Goal: Task Accomplishment & Management: Manage account settings

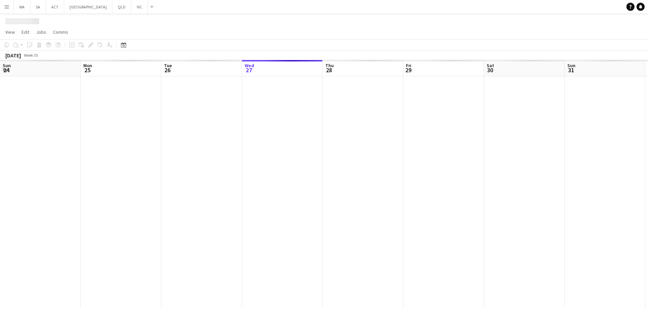
scroll to position [0, 161]
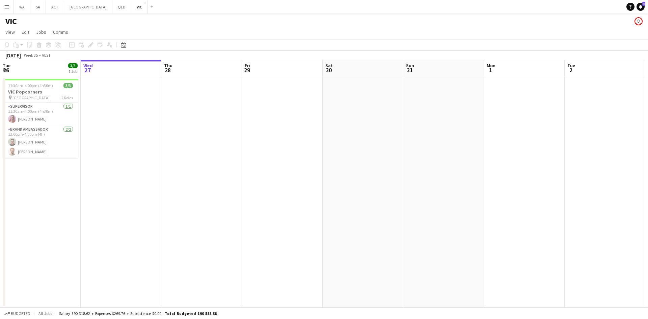
click at [5, 8] on app-icon "Menu" at bounding box center [6, 6] width 5 height 5
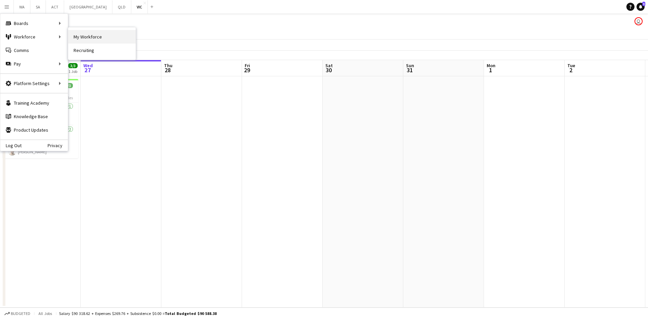
click at [92, 36] on link "My Workforce" at bounding box center [101, 36] width 67 height 13
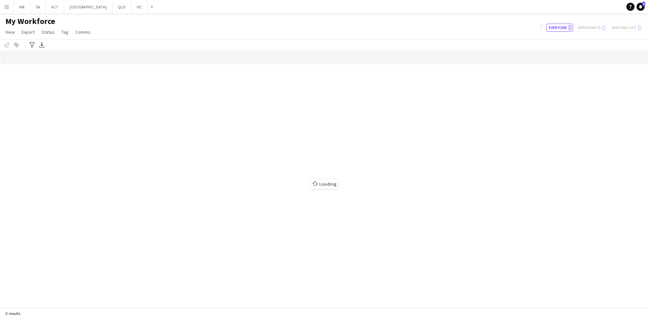
click at [593, 27] on div "filter-1 Everyone 0 Applicants 0 Waiting list 0" at bounding box center [591, 28] width 114 height 8
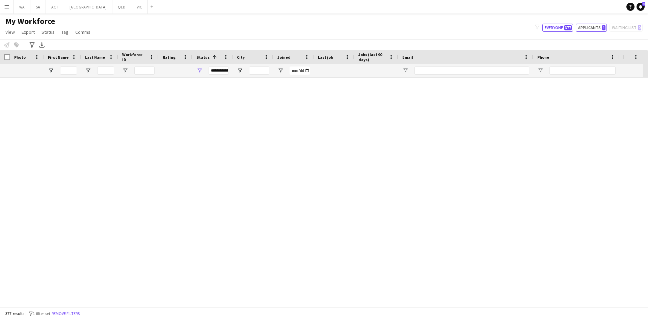
click at [593, 27] on button "Applicants 1" at bounding box center [591, 28] width 31 height 8
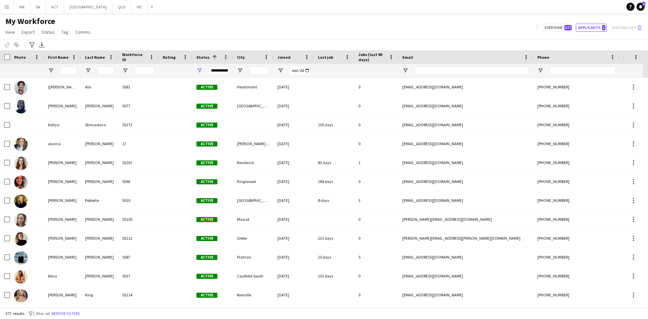
type input "**********"
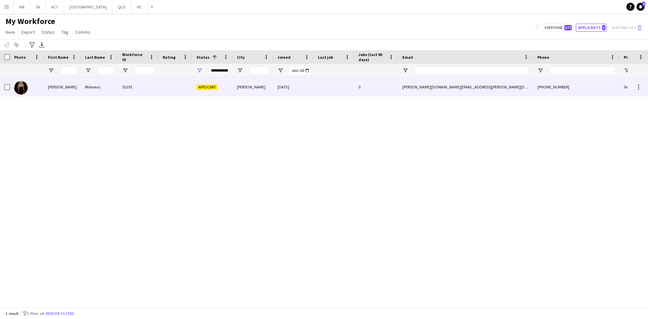
click at [139, 76] on div at bounding box center [144, 70] width 20 height 13
click at [146, 88] on div "5S191" at bounding box center [138, 87] width 40 height 19
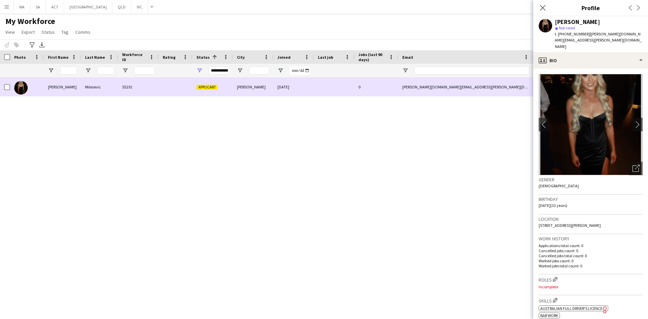
click at [364, 81] on div "0" at bounding box center [376, 87] width 44 height 19
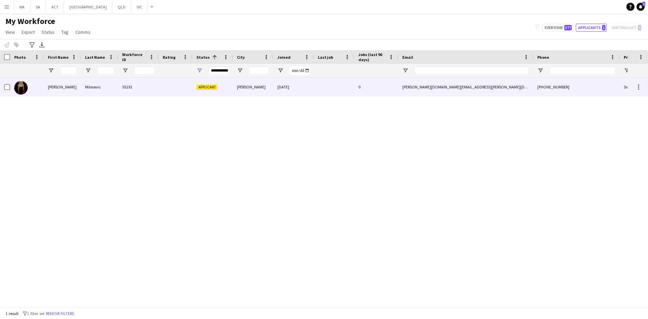
click at [289, 85] on div "12-08-2025" at bounding box center [293, 87] width 40 height 19
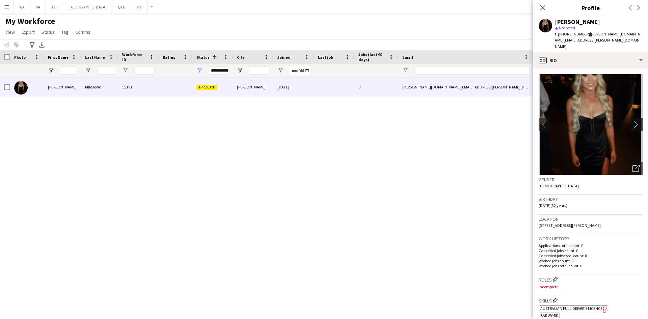
click at [634, 121] on app-icon "chevron-right" at bounding box center [637, 124] width 10 height 7
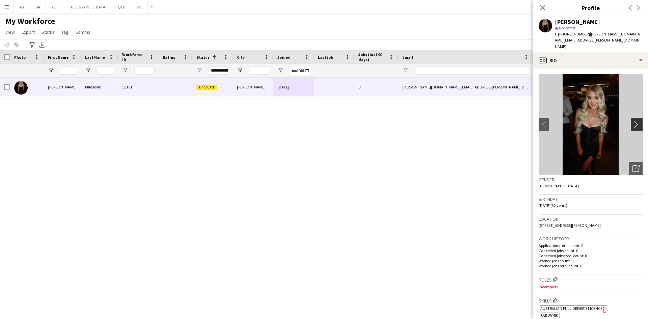
click at [633, 118] on button "chevron-right" at bounding box center [637, 124] width 13 height 13
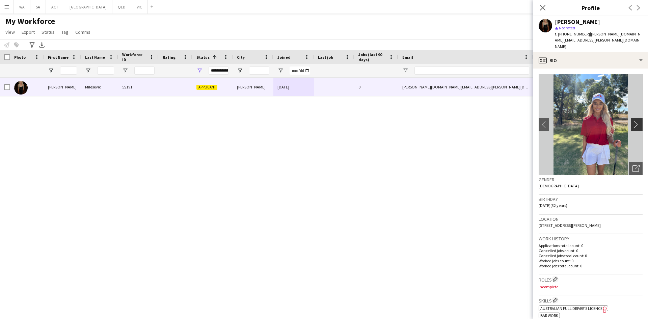
click at [633, 118] on button "chevron-right" at bounding box center [637, 124] width 13 height 13
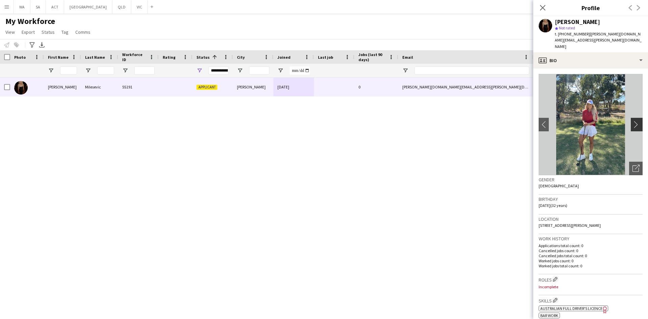
click at [632, 121] on app-icon "chevron-right" at bounding box center [637, 124] width 10 height 7
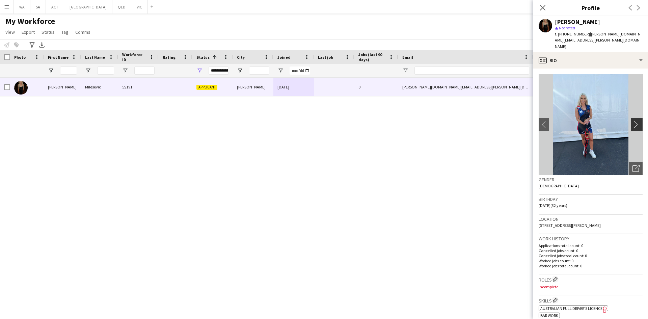
click at [632, 121] on app-icon "chevron-right" at bounding box center [637, 124] width 10 height 7
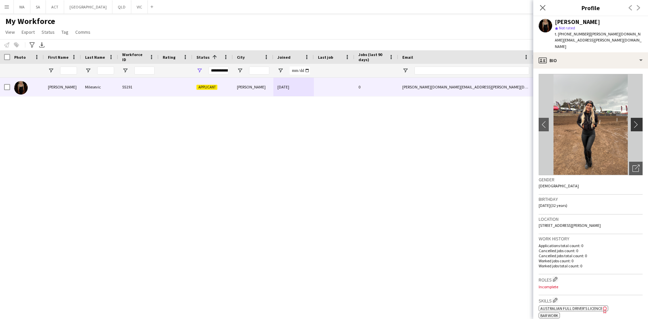
click at [632, 121] on app-icon "chevron-right" at bounding box center [637, 124] width 10 height 7
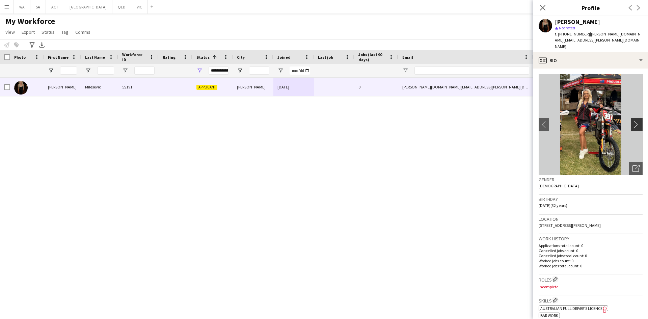
click at [632, 121] on app-icon "chevron-right" at bounding box center [637, 124] width 10 height 7
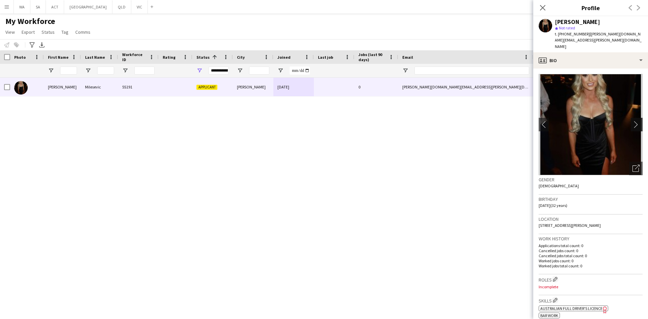
click at [632, 121] on app-icon "chevron-right" at bounding box center [637, 124] width 10 height 7
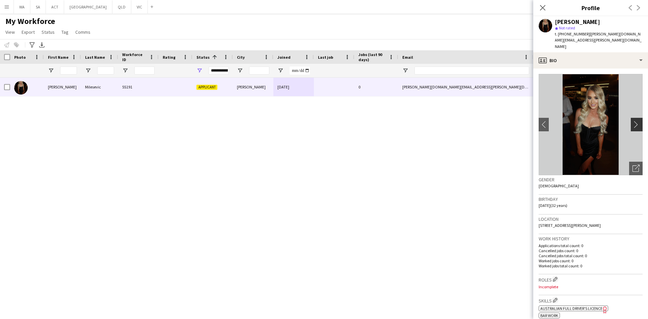
click at [632, 121] on app-icon "chevron-right" at bounding box center [637, 124] width 10 height 7
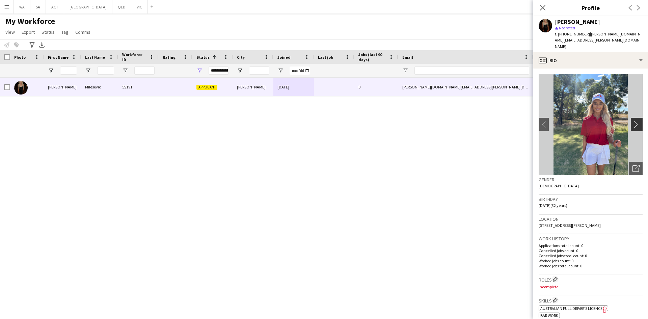
click at [632, 121] on app-icon "chevron-right" at bounding box center [637, 124] width 10 height 7
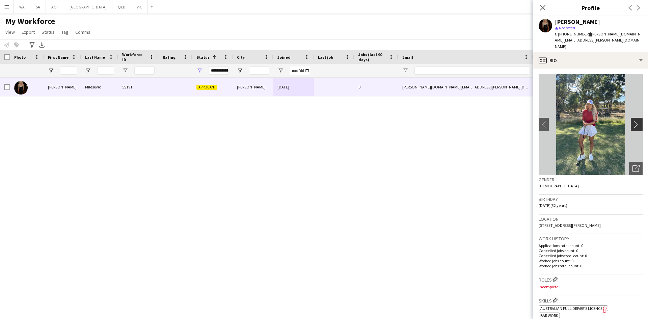
click at [632, 121] on app-icon "chevron-right" at bounding box center [637, 124] width 10 height 7
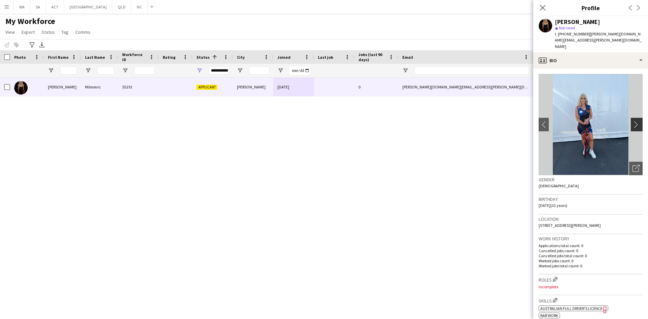
click at [632, 121] on app-icon "chevron-right" at bounding box center [637, 124] width 10 height 7
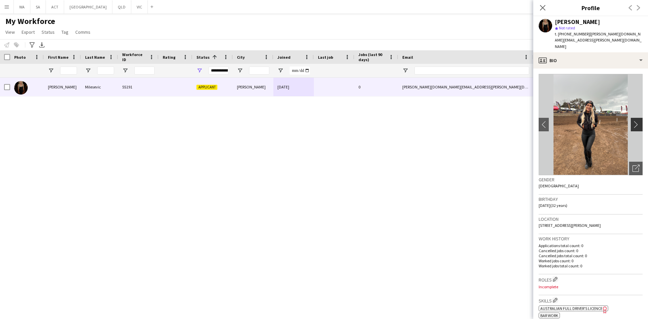
click at [632, 121] on app-icon "chevron-right" at bounding box center [637, 124] width 10 height 7
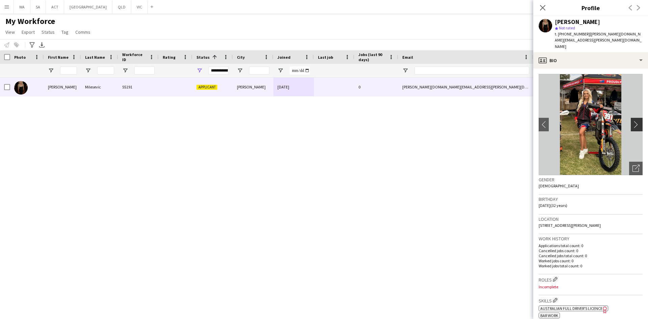
click at [632, 121] on app-icon "chevron-right" at bounding box center [637, 124] width 10 height 7
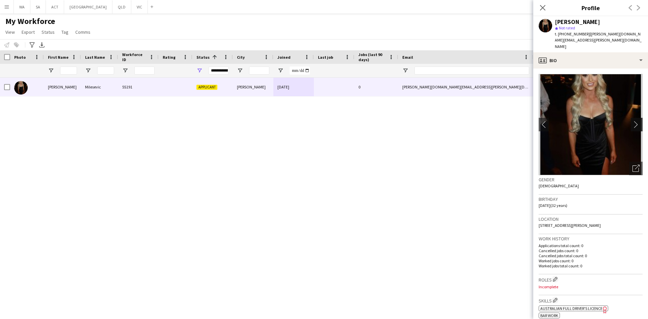
click at [632, 121] on app-icon "chevron-right" at bounding box center [637, 124] width 10 height 7
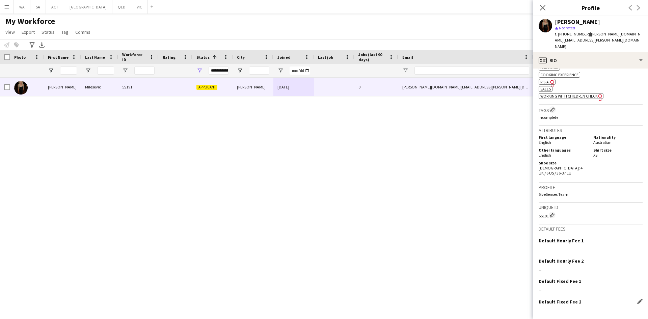
scroll to position [260, 0]
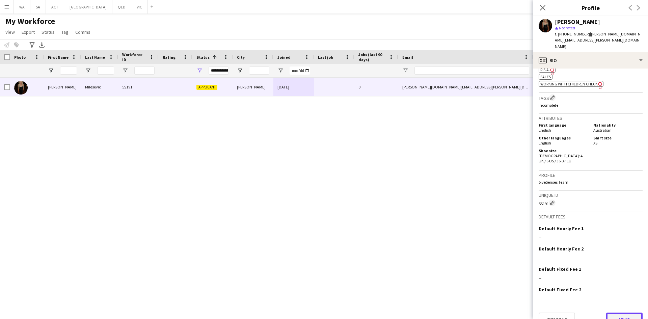
click at [611, 312] on button "Next" at bounding box center [624, 318] width 36 height 13
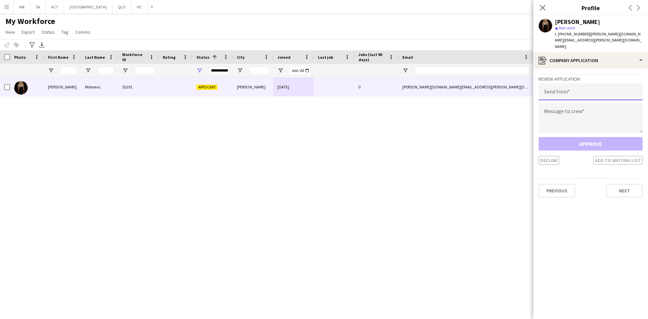
click at [576, 85] on input "email" at bounding box center [591, 91] width 104 height 17
type input "**********"
click at [570, 103] on textarea at bounding box center [591, 118] width 104 height 30
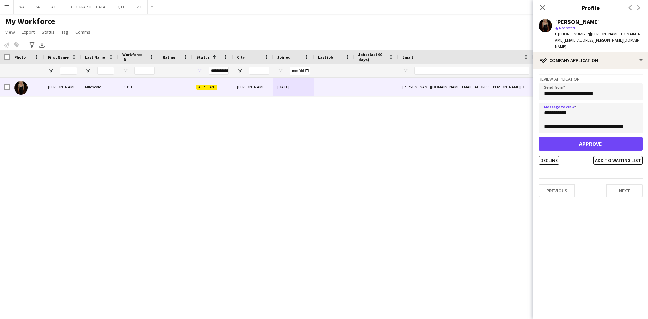
click at [626, 115] on textarea "**********" at bounding box center [591, 118] width 104 height 30
click at [593, 115] on textarea "**********" at bounding box center [591, 118] width 104 height 30
click at [632, 114] on textarea "**********" at bounding box center [591, 118] width 104 height 30
click at [560, 114] on textarea "**********" at bounding box center [591, 118] width 104 height 30
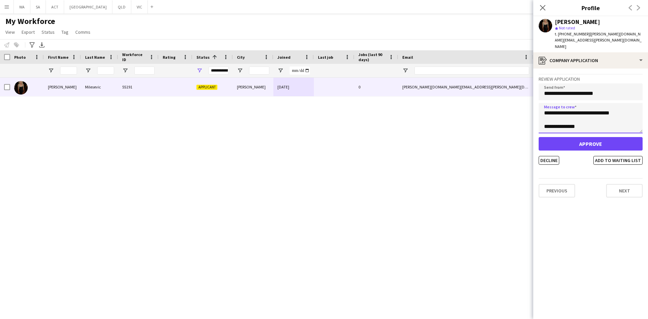
scroll to position [45, 0]
type textarea "**********"
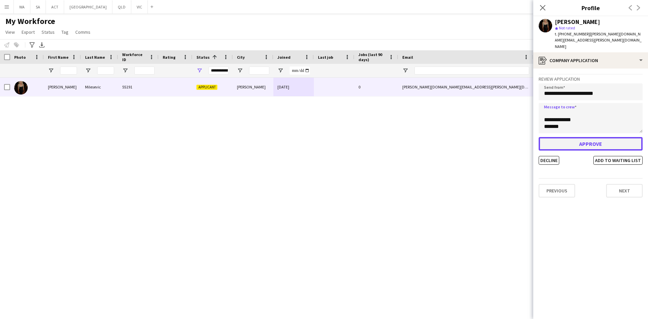
click at [603, 137] on button "Approve" at bounding box center [591, 143] width 104 height 13
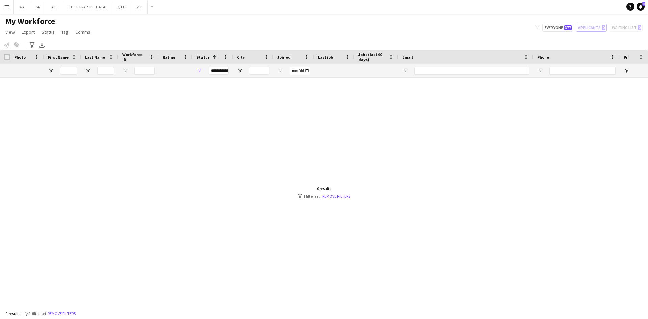
click at [6, 7] on app-icon "Menu" at bounding box center [6, 6] width 5 height 5
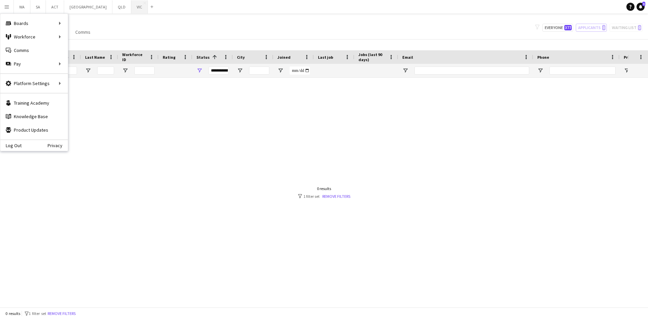
click at [131, 8] on button "VIC Close" at bounding box center [139, 6] width 17 height 13
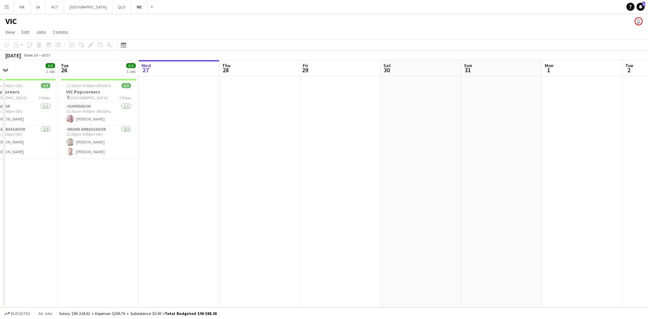
scroll to position [0, 159]
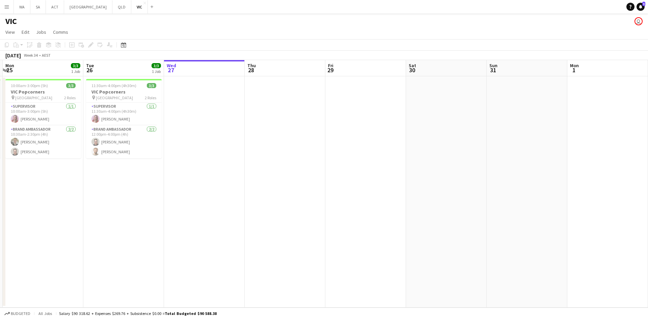
drag, startPoint x: 102, startPoint y: 91, endPoint x: 185, endPoint y: 98, distance: 83.7
click at [185, 98] on app-calendar-viewport "Sat 23 Sun 24 3/3 1 Job Mon 25 3/3 1 Job Tue 26 3/3 1 Job Wed 27 Thu 28 Fri 29 …" at bounding box center [324, 183] width 648 height 247
click at [112, 9] on button "QLD Close" at bounding box center [121, 6] width 19 height 13
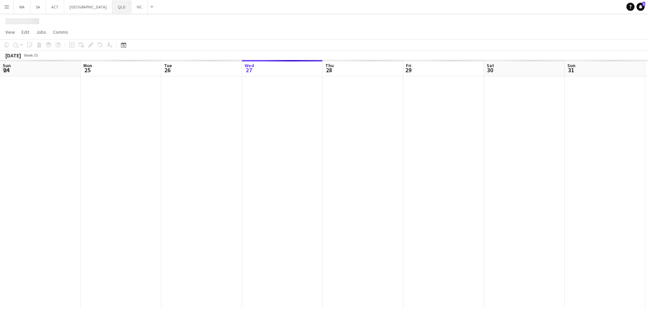
scroll to position [0, 161]
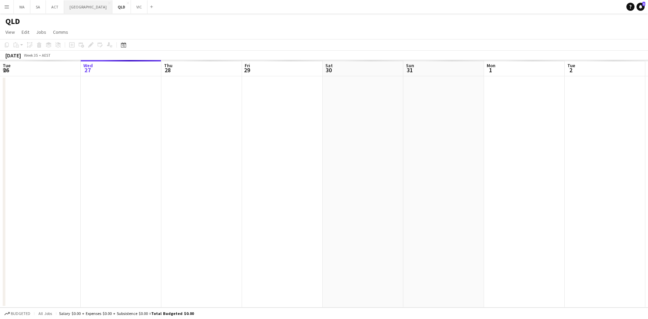
click at [71, 8] on button "NSW Close" at bounding box center [88, 6] width 48 height 13
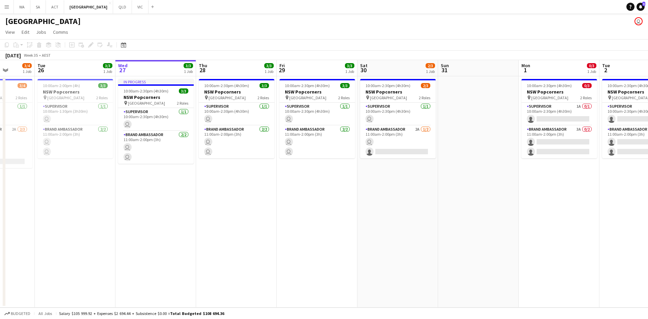
scroll to position [0, 206]
click at [152, 97] on app-calendar-viewport "Sat 23 Sun 24 Mon 25 3/4 1 Job Tue 26 3/3 1 Job Wed 27 3/3 1 Job Thu 28 3/3 1 J…" at bounding box center [324, 183] width 648 height 247
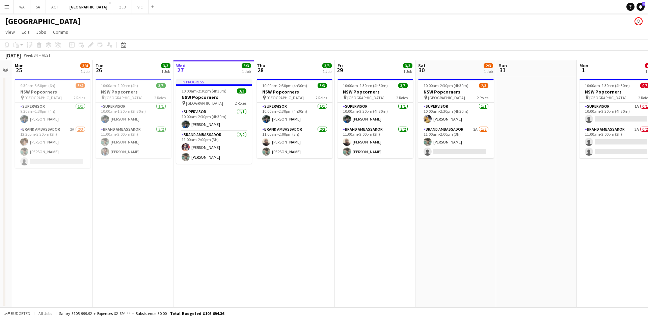
drag, startPoint x: 123, startPoint y: 135, endPoint x: 195, endPoint y: 132, distance: 72.9
click at [195, 132] on app-calendar-viewport "Sat 23 Sun 24 Mon 25 3/4 1 Job Tue 26 3/3 1 Job Wed 27 3/3 1 Job Thu 28 3/3 1 J…" at bounding box center [324, 183] width 648 height 247
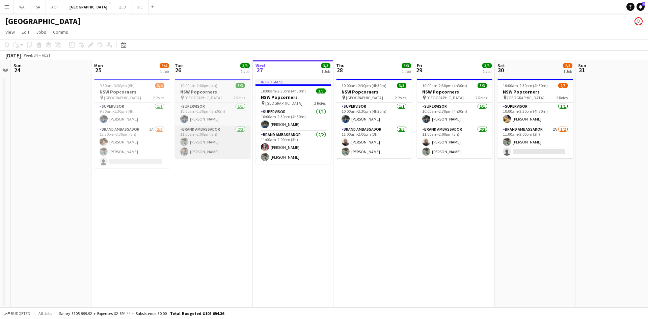
drag, startPoint x: 136, startPoint y: 151, endPoint x: 185, endPoint y: 151, distance: 49.3
click at [184, 151] on app-calendar-viewport "Fri 22 Sat 23 Sun 24 Mon 25 3/4 1 Job Tue 26 3/3 1 Job Wed 27 3/3 1 Job Thu 28 …" at bounding box center [324, 183] width 648 height 247
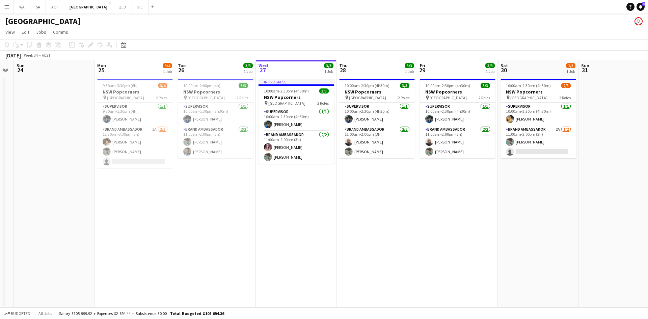
click at [8, 6] on app-icon "Menu" at bounding box center [6, 6] width 5 height 5
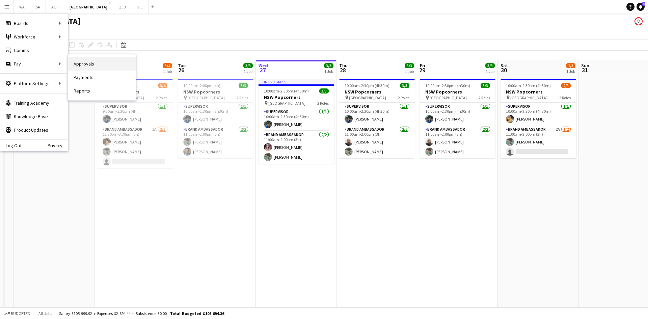
click at [91, 64] on link "Approvals" at bounding box center [101, 63] width 67 height 13
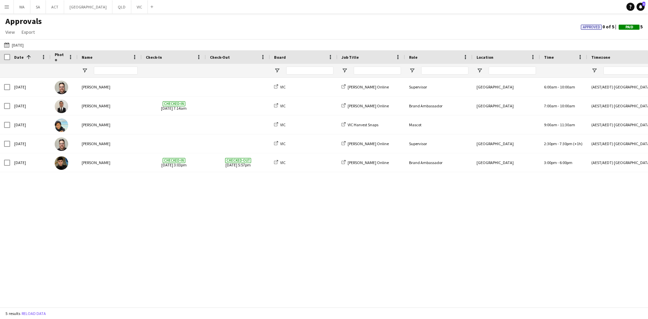
click at [8, 4] on app-icon "Menu" at bounding box center [6, 6] width 5 height 5
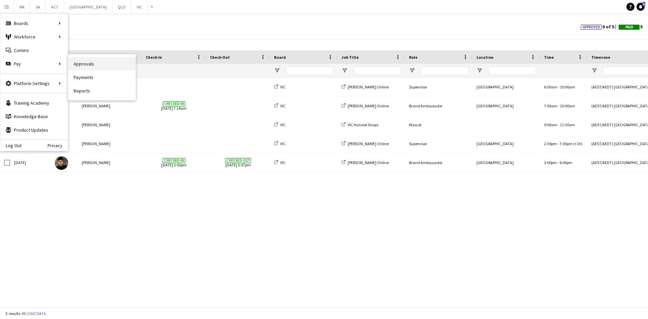
click at [79, 67] on link "Approvals" at bounding box center [101, 63] width 67 height 13
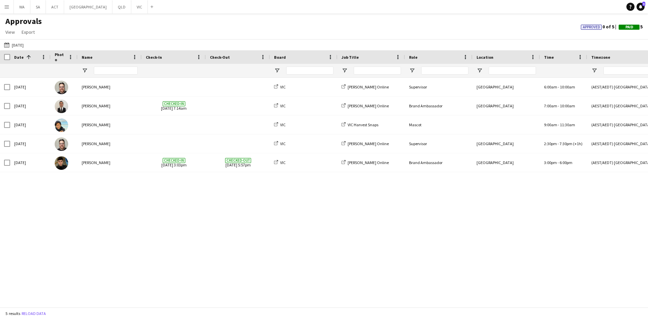
click at [4, 9] on button "Menu" at bounding box center [6, 6] width 13 height 13
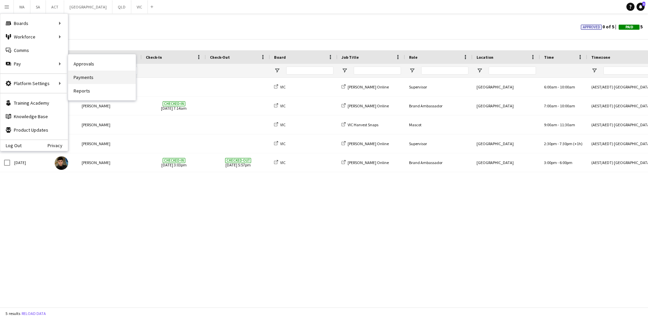
click at [80, 79] on link "Payments" at bounding box center [101, 77] width 67 height 13
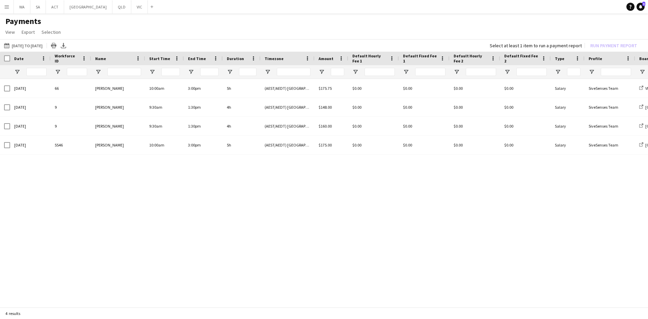
click at [45, 50] on div "01-01-2025 to 20-08-2025 01-01-2025 to 20-08-2025 Today This Week This Month Ye…" at bounding box center [324, 45] width 648 height 12
click at [44, 44] on button "01-01-2025 to 20-08-2025 01-01-2025 to 20-08-2025" at bounding box center [23, 46] width 41 height 8
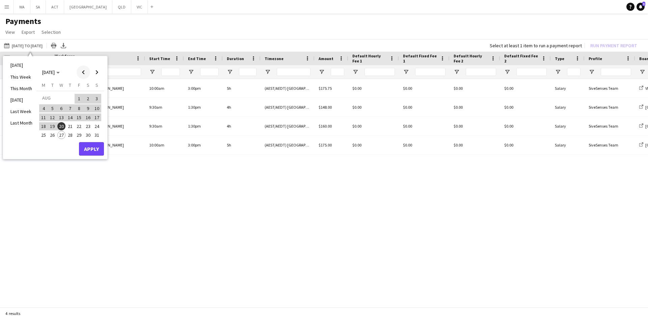
click at [82, 72] on span "Previous month" at bounding box center [83, 71] width 13 height 13
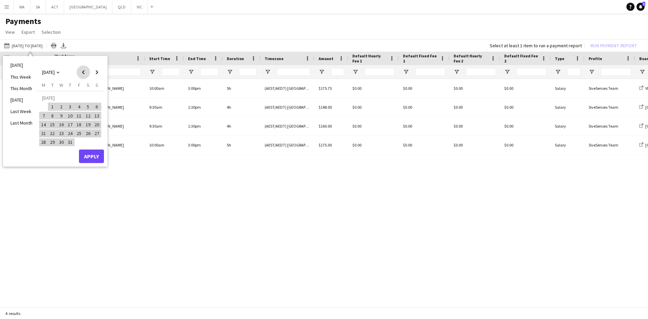
click at [82, 72] on span "Previous month" at bounding box center [83, 71] width 13 height 13
click at [49, 107] on span "1" at bounding box center [53, 107] width 8 height 8
click at [98, 71] on span "Next month" at bounding box center [96, 71] width 13 height 13
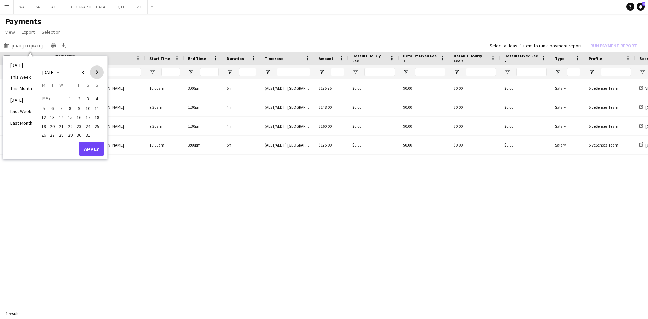
click at [98, 71] on span "Next month" at bounding box center [96, 71] width 13 height 13
click at [96, 71] on span "Next month" at bounding box center [96, 71] width 13 height 13
click at [62, 132] on span "27" at bounding box center [61, 135] width 8 height 8
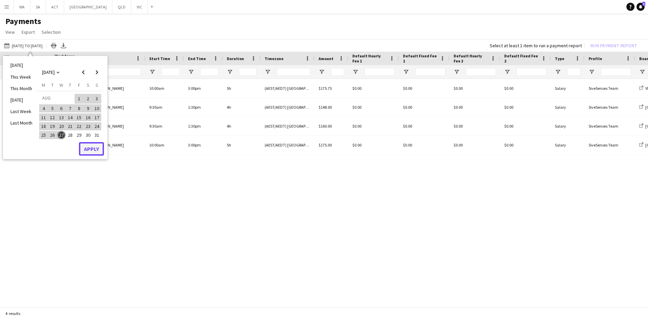
click at [89, 151] on button "Apply" at bounding box center [91, 148] width 25 height 13
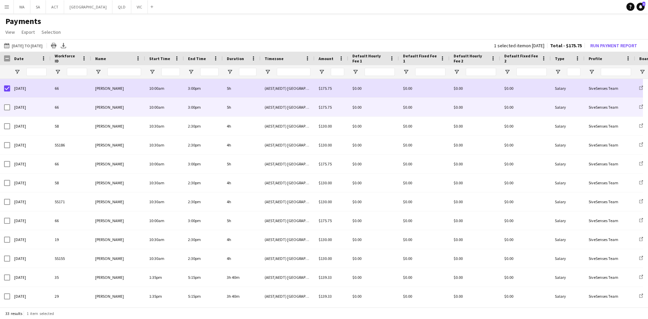
click at [10, 110] on div "21-08-2025" at bounding box center [30, 107] width 40 height 19
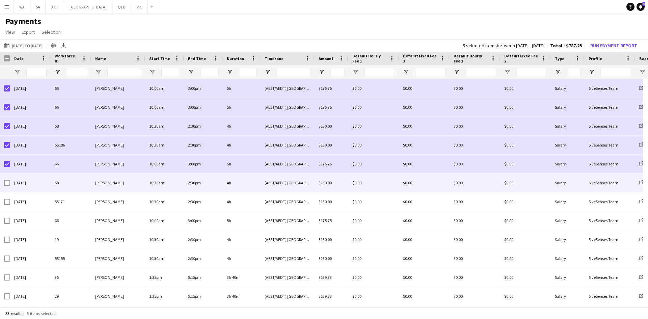
click at [4, 187] on div at bounding box center [5, 182] width 10 height 19
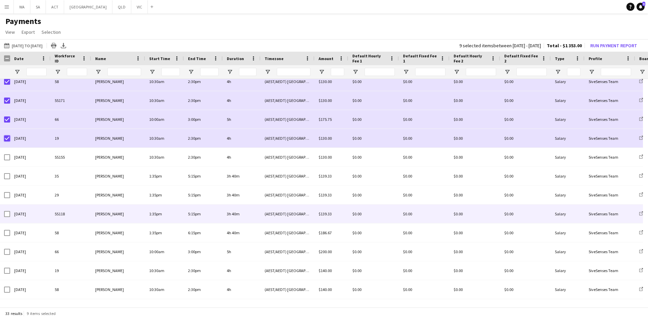
scroll to position [101, 0]
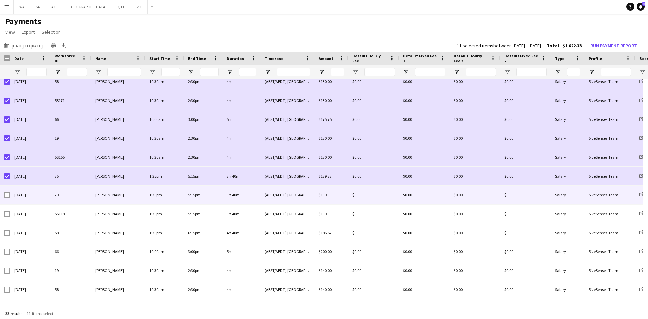
click at [8, 200] on div at bounding box center [7, 195] width 6 height 19
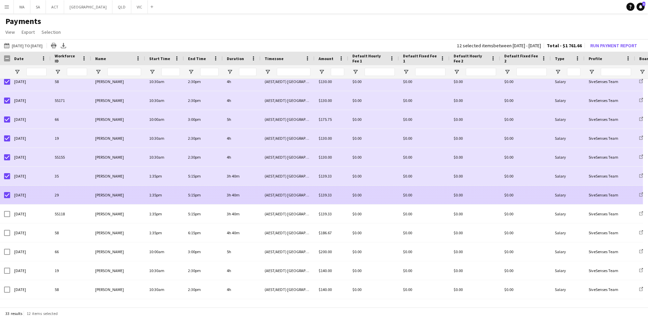
click at [11, 195] on div "23-08-2025" at bounding box center [30, 195] width 40 height 19
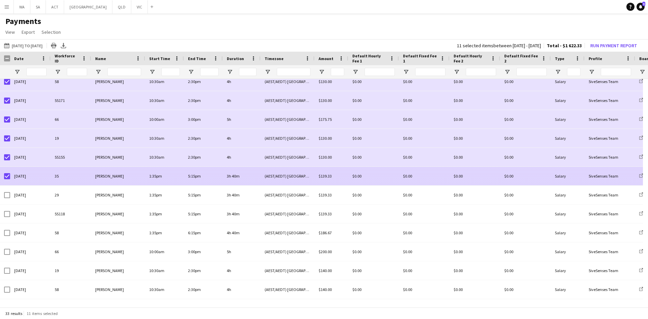
click at [12, 175] on div "23-08-2025" at bounding box center [30, 176] width 40 height 19
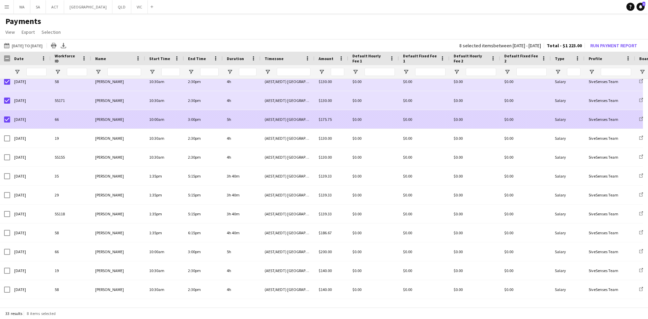
click at [7, 125] on div at bounding box center [7, 119] width 6 height 19
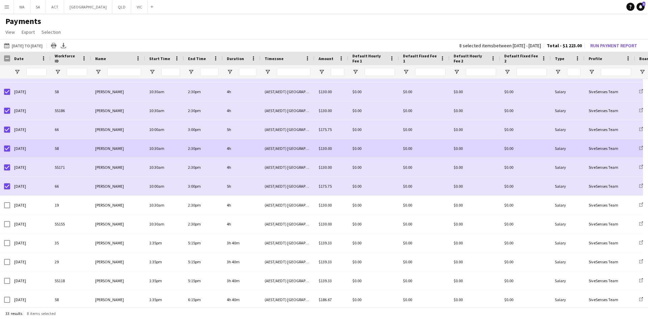
scroll to position [34, 0]
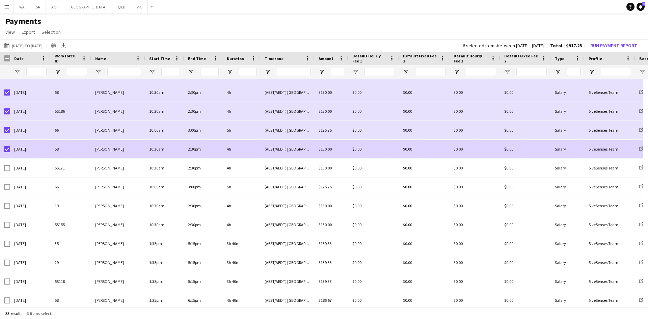
click at [7, 152] on div at bounding box center [7, 149] width 6 height 19
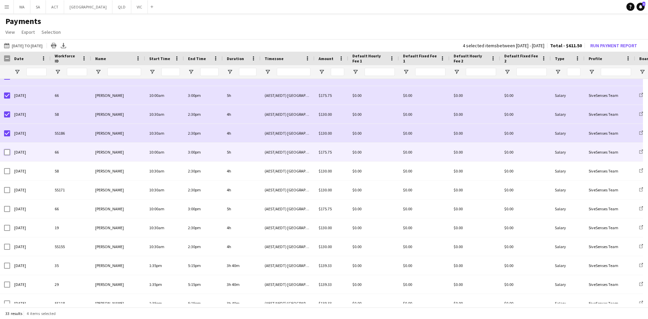
scroll to position [0, 0]
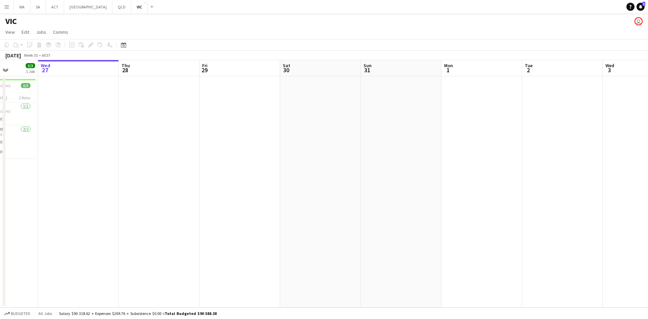
scroll to position [0, 190]
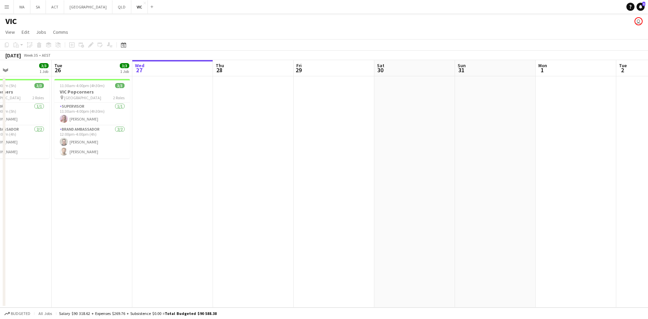
drag, startPoint x: 88, startPoint y: 103, endPoint x: 139, endPoint y: 104, distance: 51.6
click at [139, 104] on app-calendar-viewport "Sat 23 Sun 24 3/3 1 Job Mon 25 3/3 1 Job Tue 26 3/3 1 Job Wed 27 Thu 28 Fri 29 …" at bounding box center [324, 183] width 648 height 247
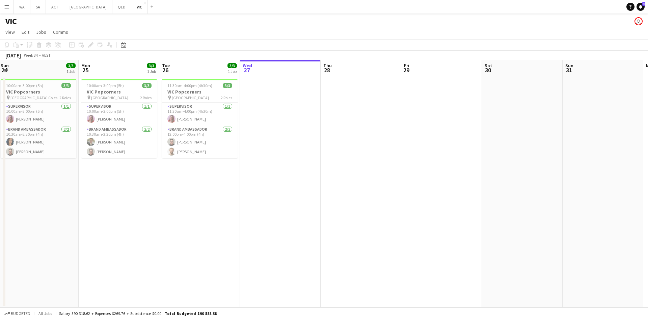
drag, startPoint x: 146, startPoint y: 180, endPoint x: 237, endPoint y: 179, distance: 90.5
click at [237, 179] on app-calendar-viewport "Fri 22 Sat 23 7/7 2 Jobs Sun 24 3/3 1 Job Mon 25 3/3 1 Job Tue 26 3/3 1 Job Wed…" at bounding box center [324, 183] width 648 height 247
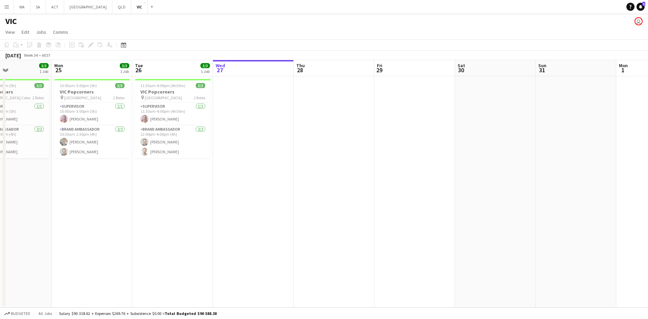
drag, startPoint x: 228, startPoint y: 181, endPoint x: 440, endPoint y: 160, distance: 212.9
click at [440, 160] on app-calendar-viewport "Fri 22 3/3 1 Job Sat 23 7/7 2 Jobs Sun 24 3/3 1 Job Mon 25 3/3 1 Job Tue 26 3/3…" at bounding box center [324, 183] width 648 height 247
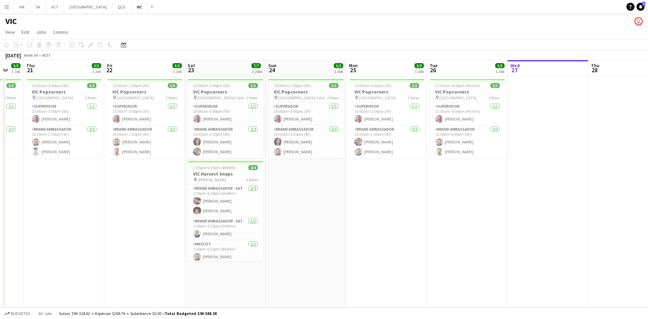
scroll to position [0, 136]
click at [249, 147] on app-calendar-viewport "Tue 19 11/11 2 Jobs Wed 20 3/3 1 Job Thu 21 3/3 1 Job Fri 22 3/3 1 Job Sat 23 7…" at bounding box center [324, 183] width 648 height 247
